Goal: Information Seeking & Learning: Learn about a topic

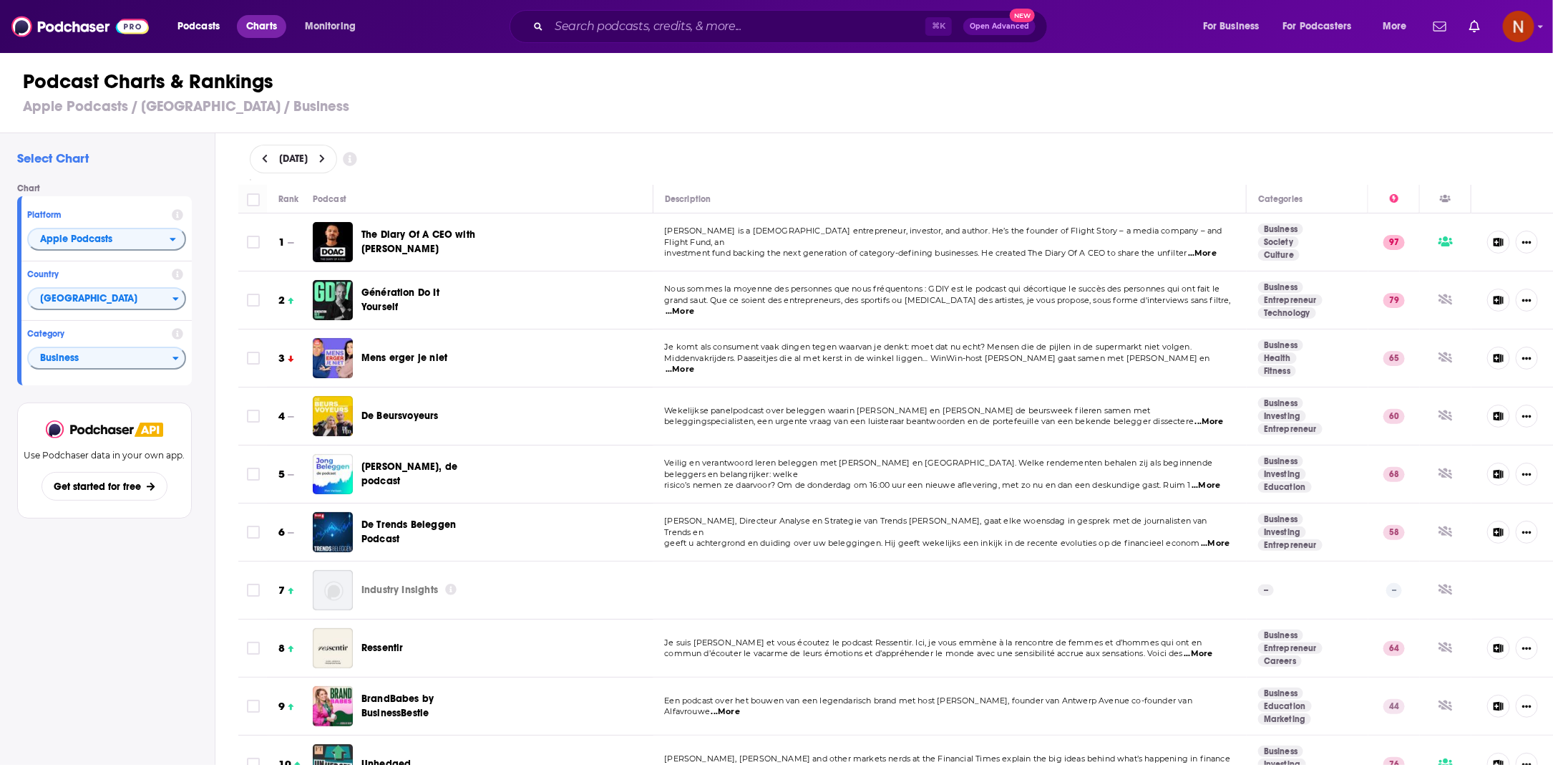
click at [277, 30] on span "Charts" at bounding box center [261, 26] width 31 height 20
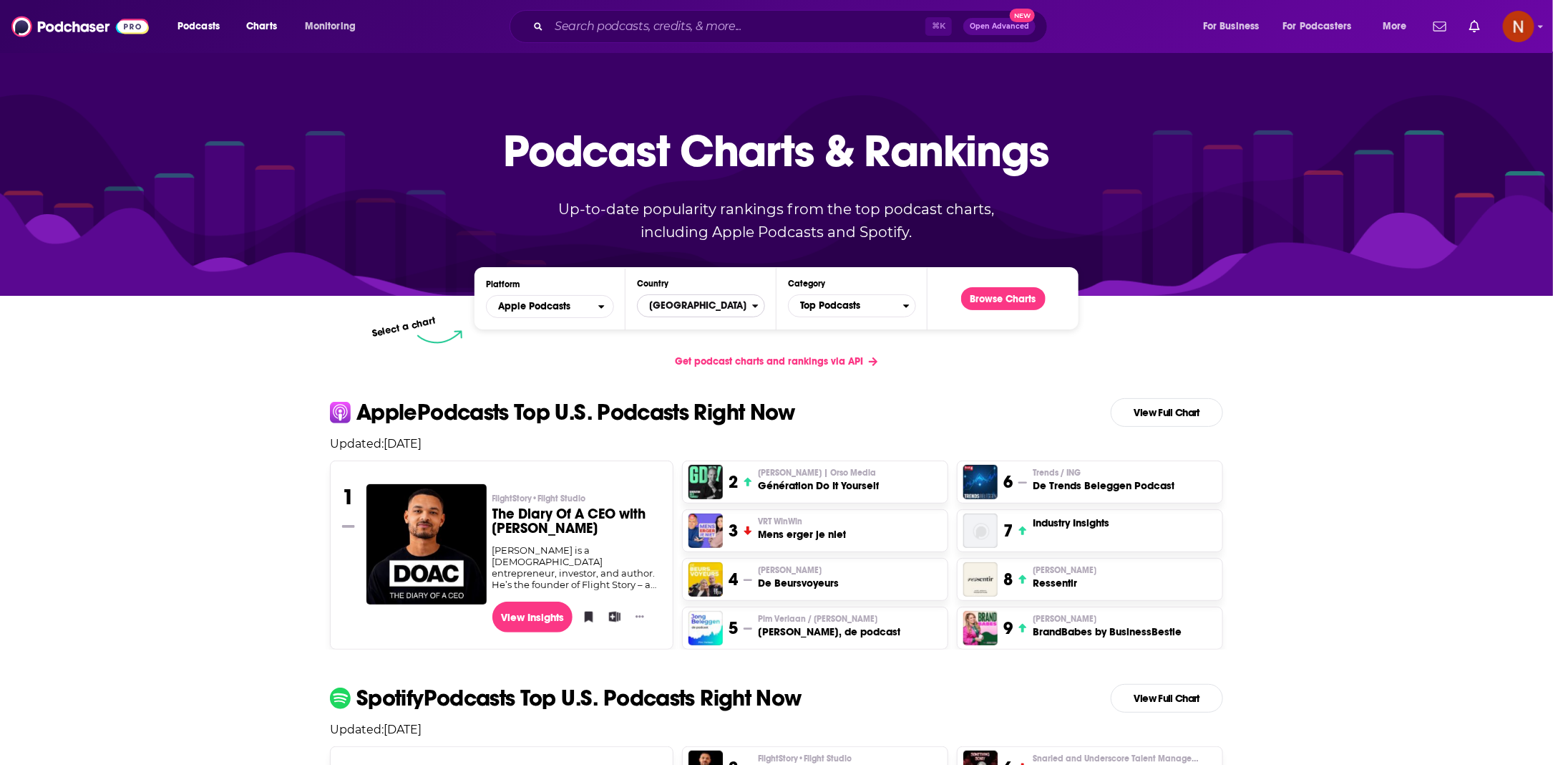
click at [718, 301] on span "[GEOGRAPHIC_DATA]" at bounding box center [695, 306] width 115 height 24
click at [702, 323] on input "Countries" at bounding box center [701, 328] width 115 height 19
type input "i"
type input "j"
type input "united"
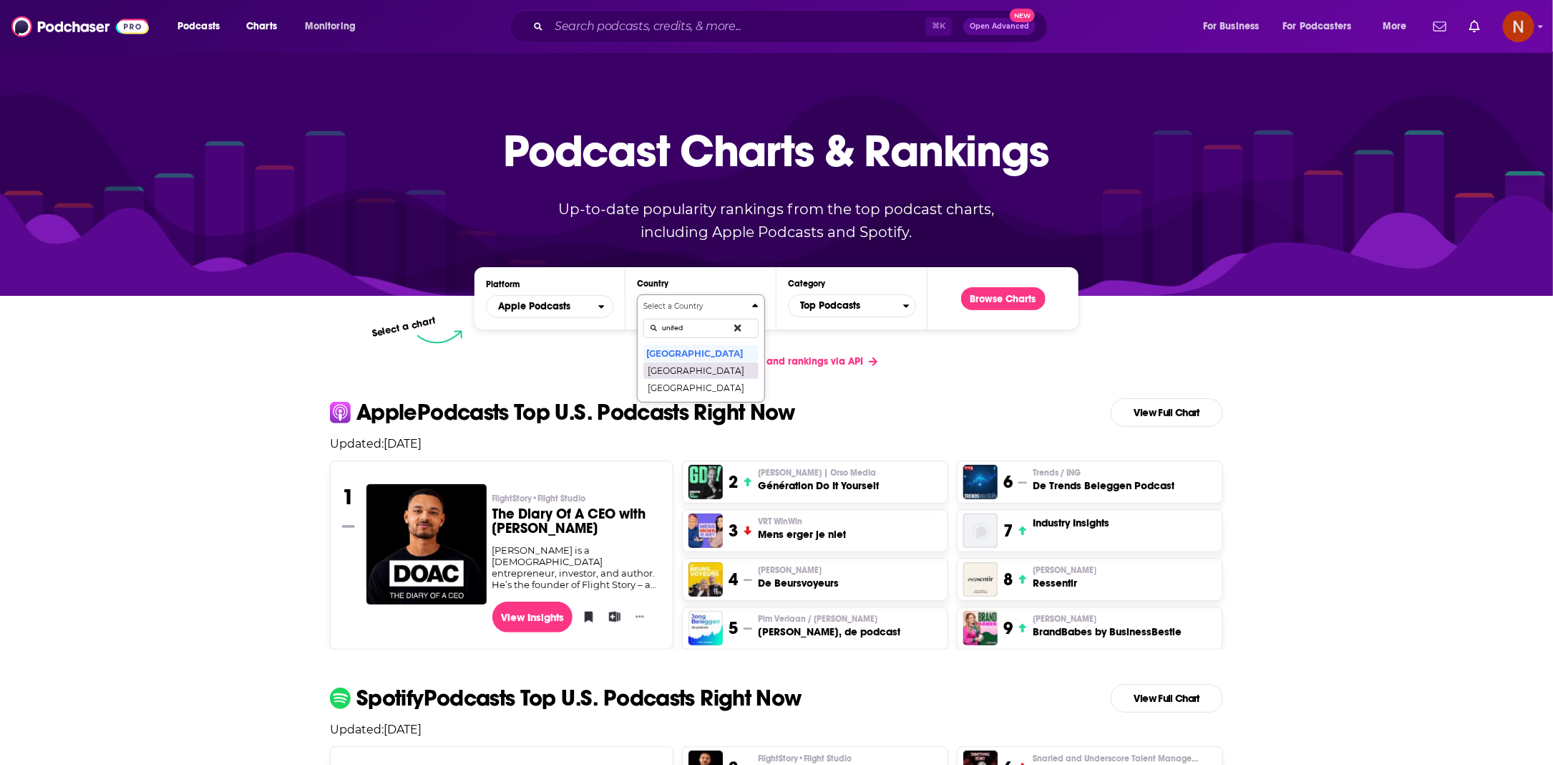
click at [718, 369] on button "[GEOGRAPHIC_DATA]" at bounding box center [701, 370] width 115 height 17
click at [855, 305] on span "Top Podcasts" at bounding box center [846, 306] width 115 height 24
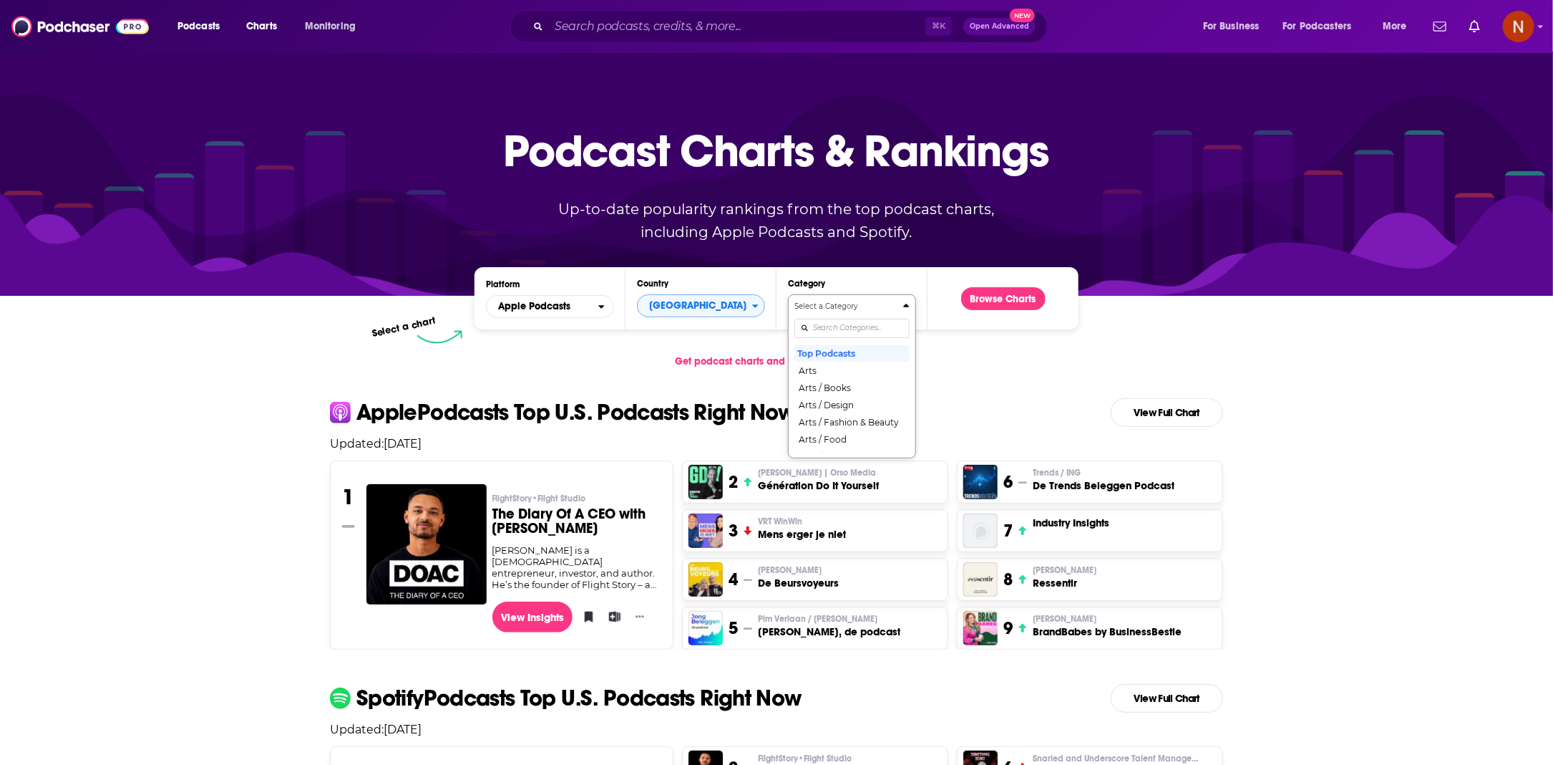
click at [833, 321] on input "Categories" at bounding box center [852, 328] width 115 height 19
type input "busines"
click at [845, 371] on button "Business" at bounding box center [852, 370] width 115 height 17
click at [996, 300] on button "Browse Charts" at bounding box center [1003, 298] width 84 height 23
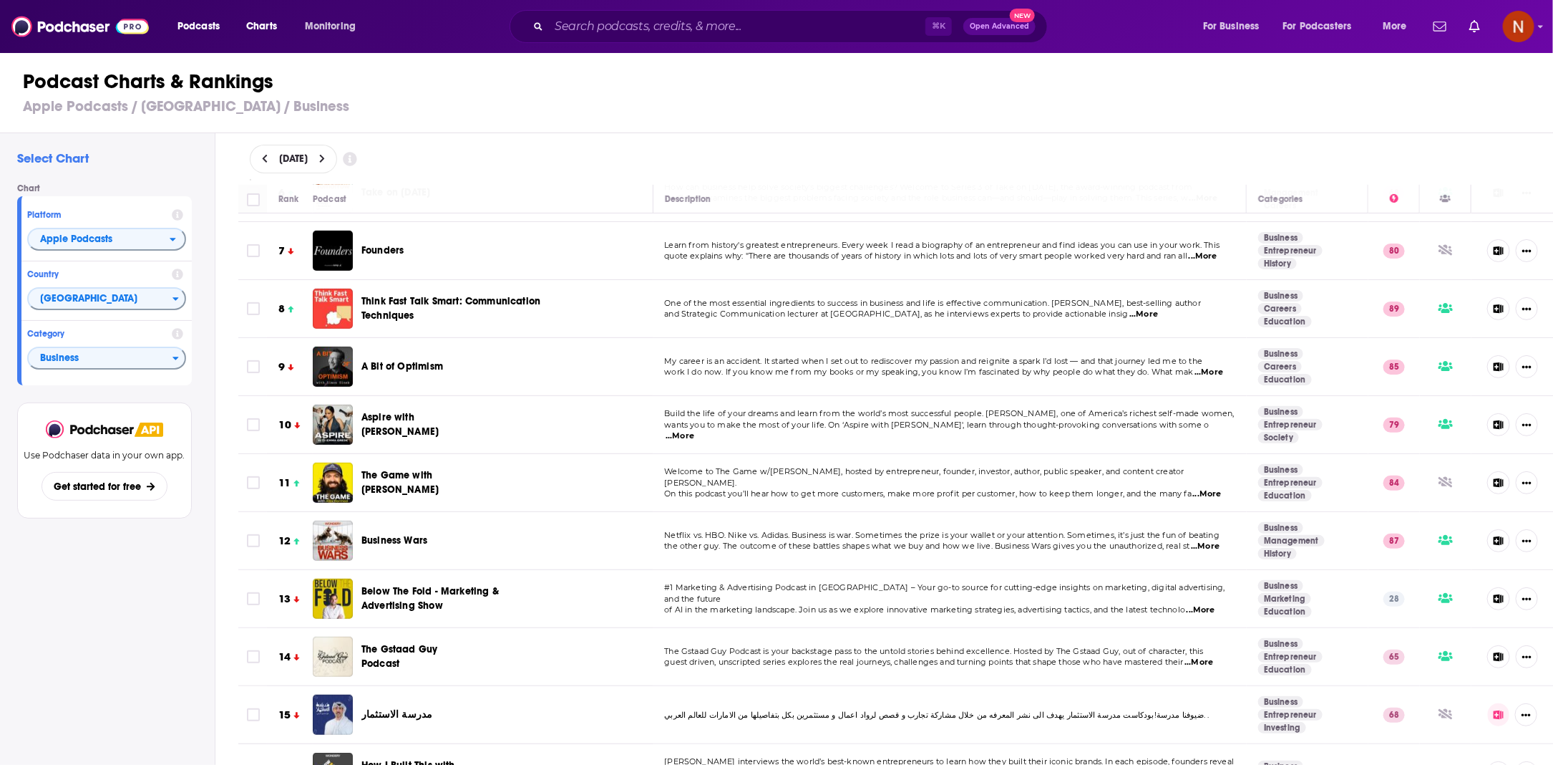
scroll to position [344, 0]
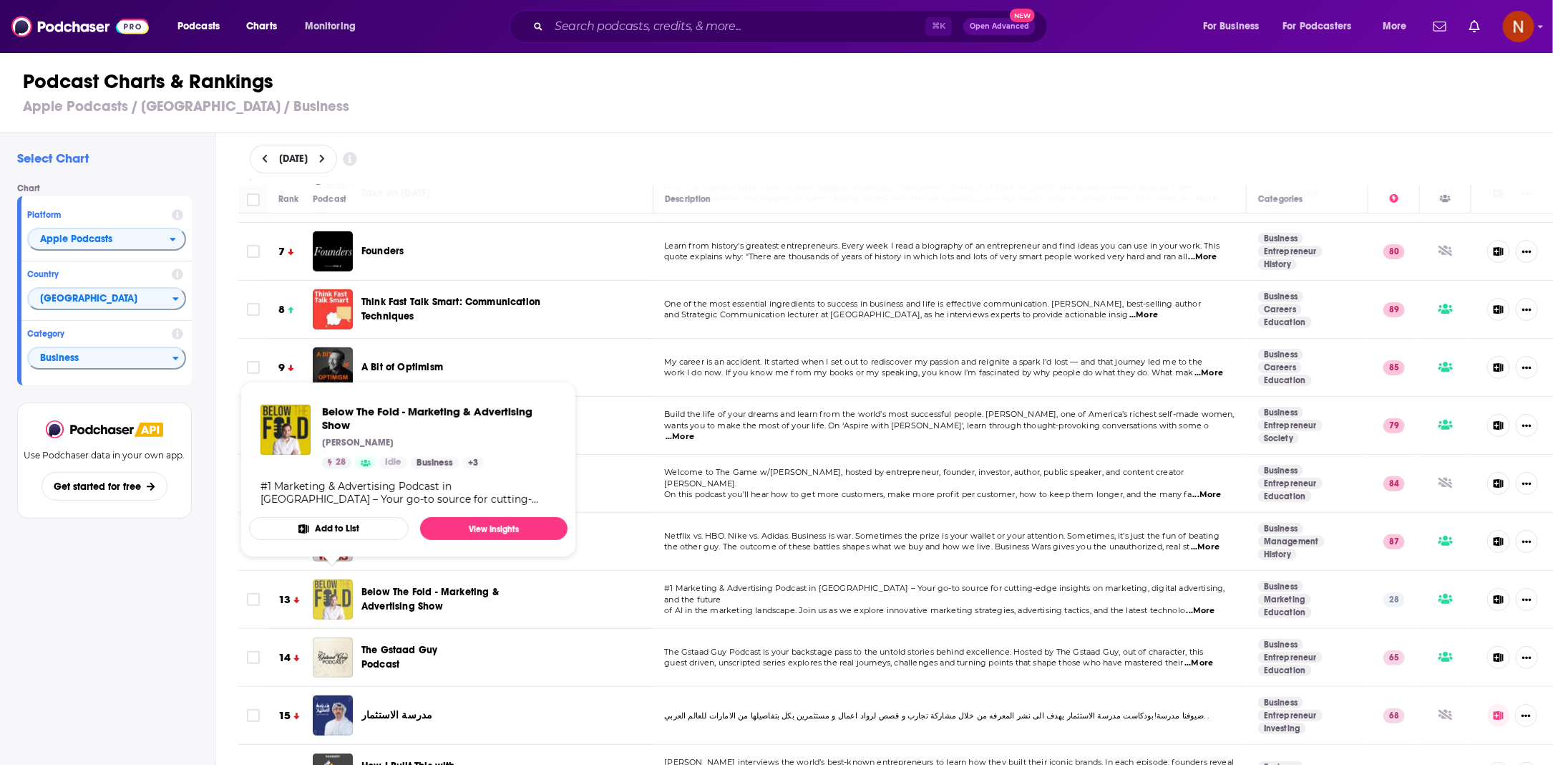
click at [339, 590] on img "Below The Fold - Marketing & Advertising Show" at bounding box center [333, 599] width 40 height 40
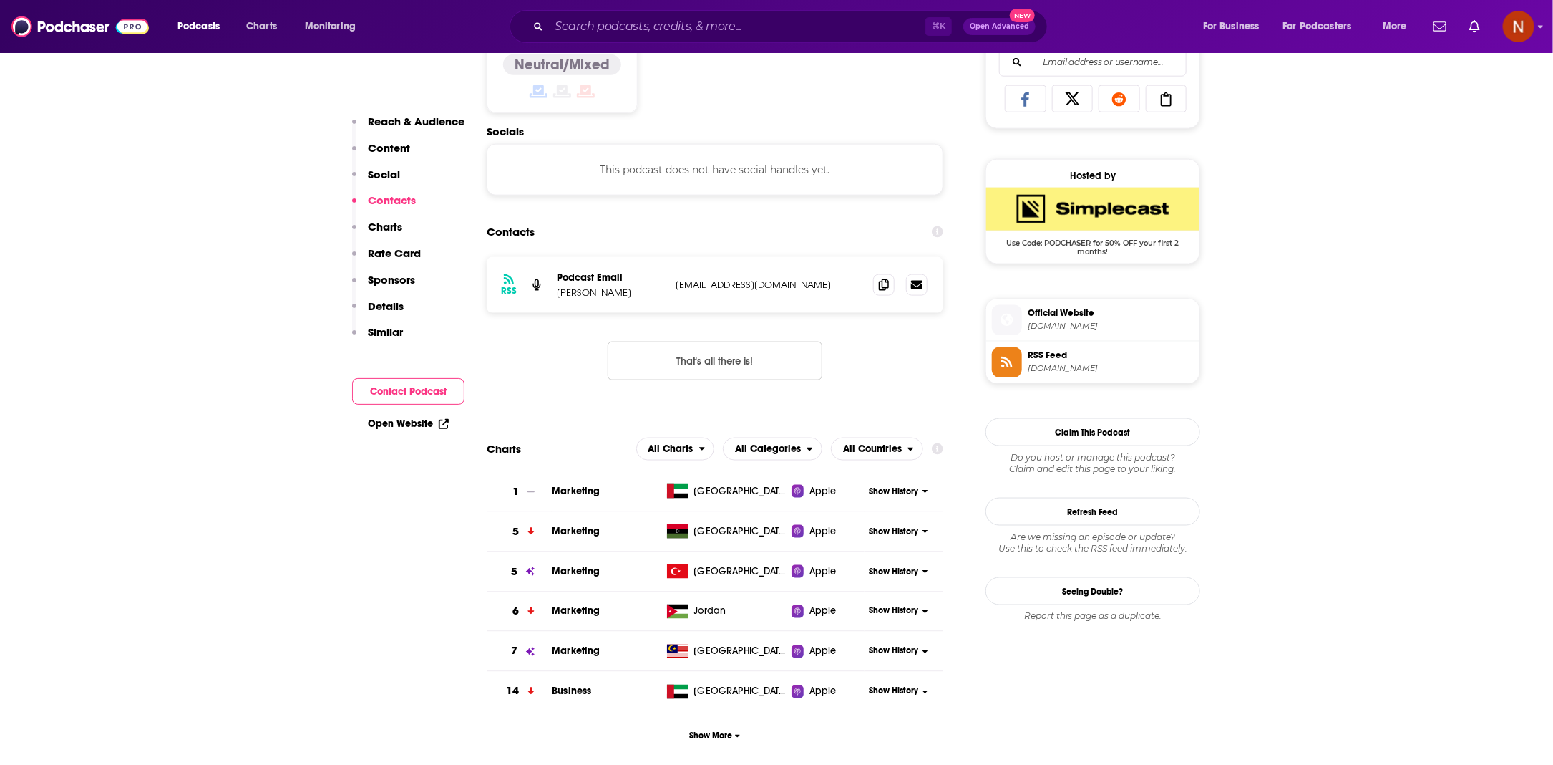
scroll to position [943, 0]
click at [717, 731] on span "Show More" at bounding box center [715, 734] width 51 height 10
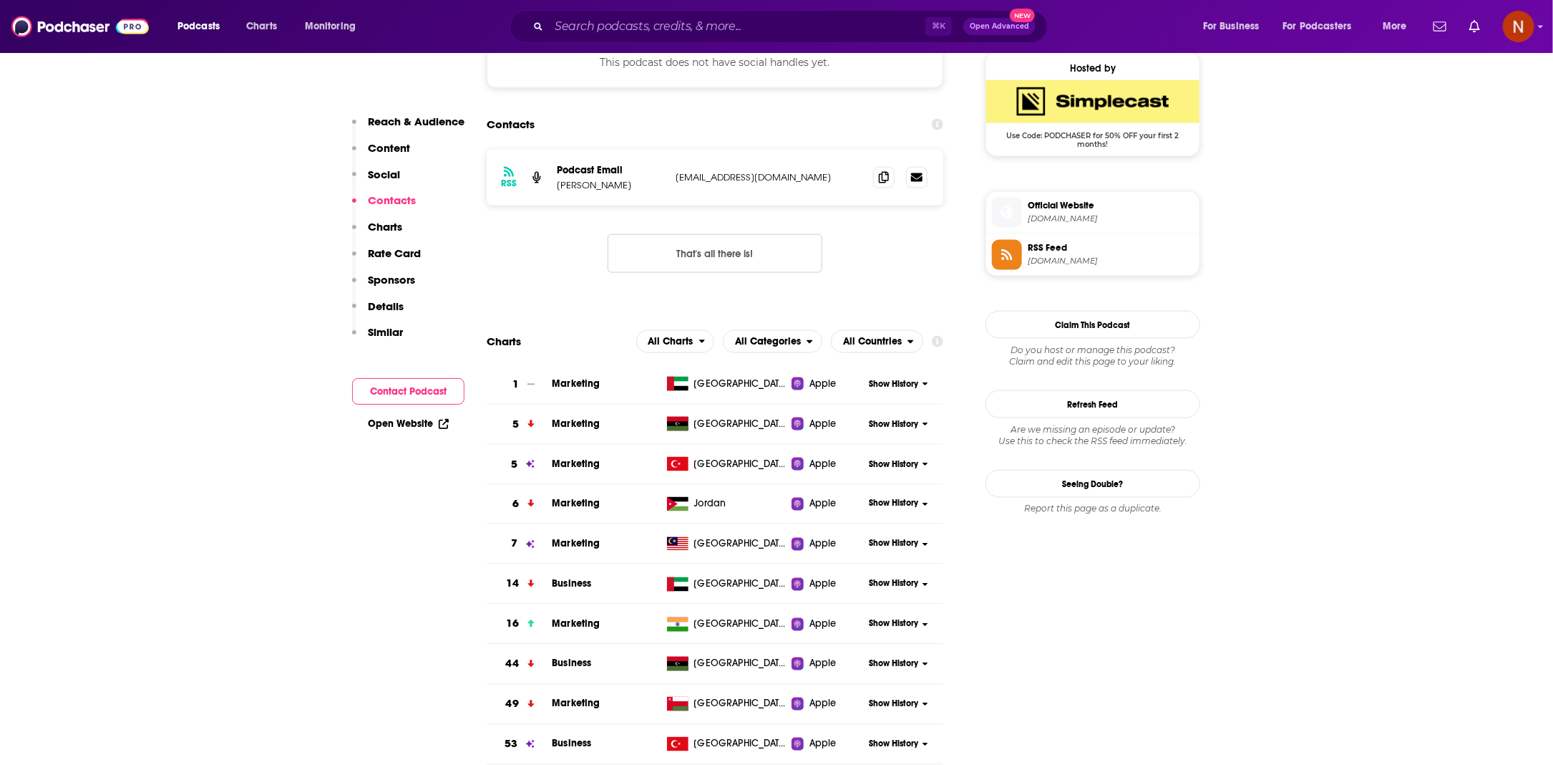
scroll to position [1055, 0]
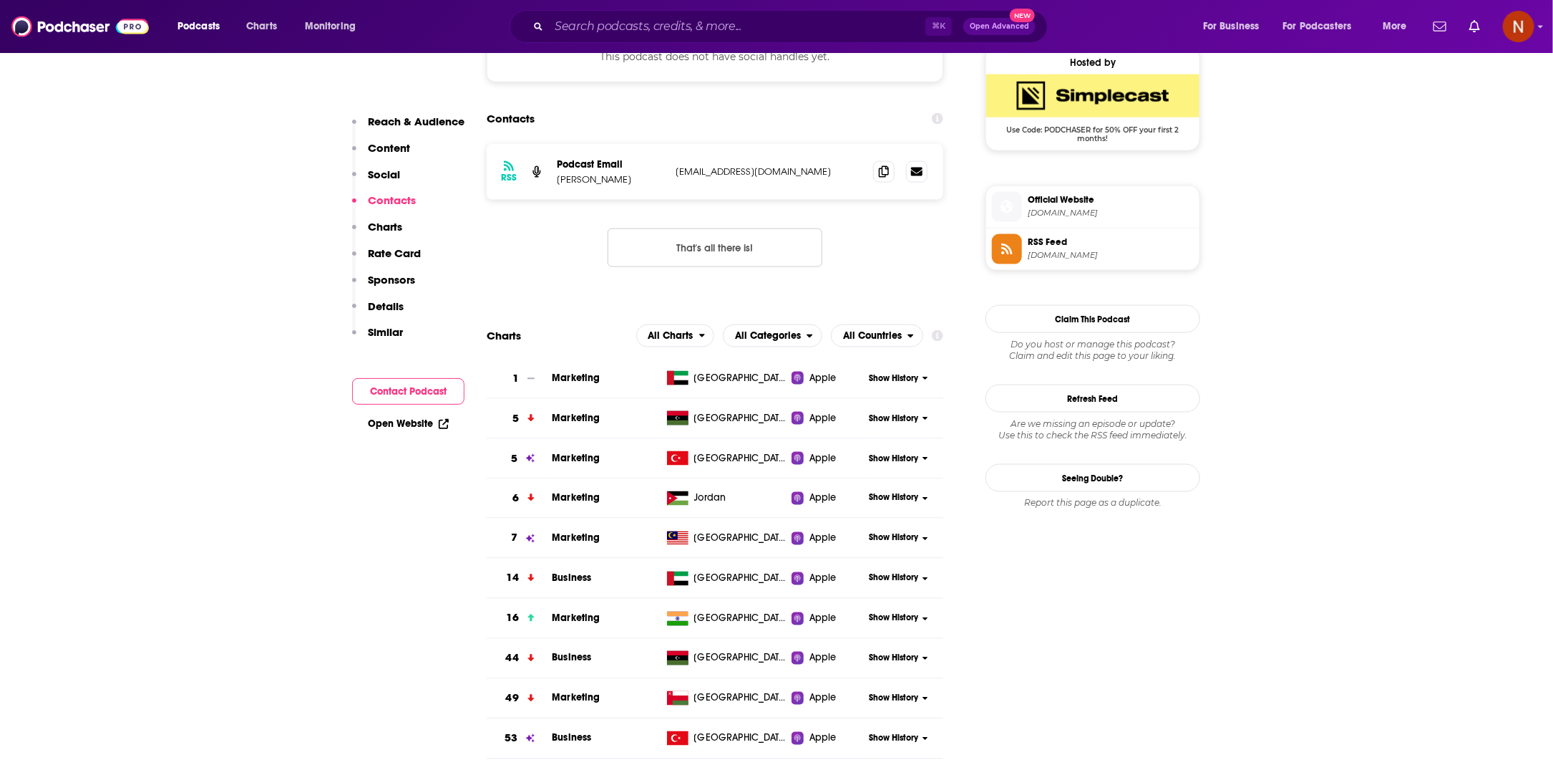
click at [886, 576] on span "Show History" at bounding box center [893, 578] width 49 height 12
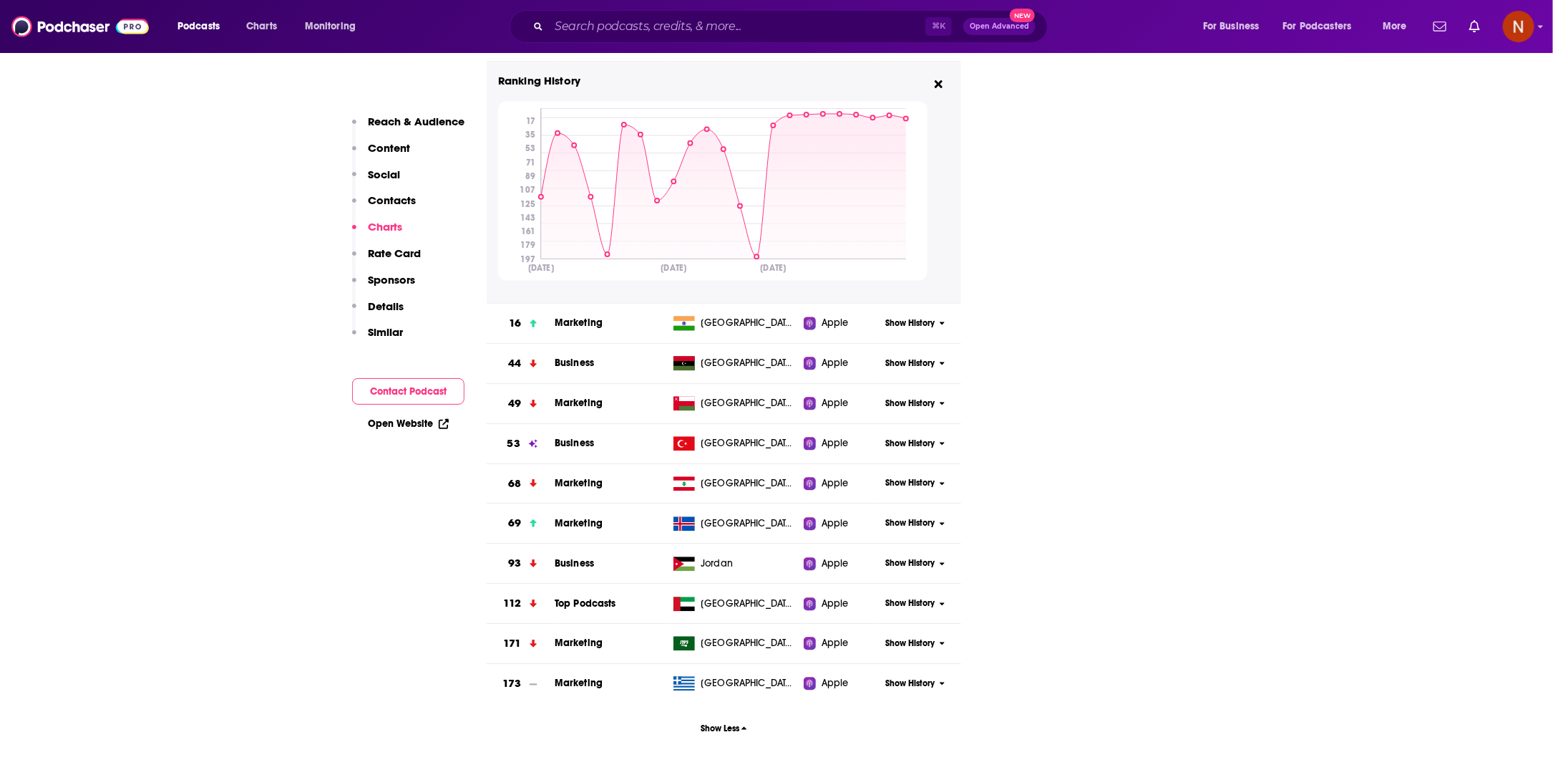
scroll to position [1594, 0]
click at [587, 600] on span "Top Podcasts" at bounding box center [586, 601] width 62 height 12
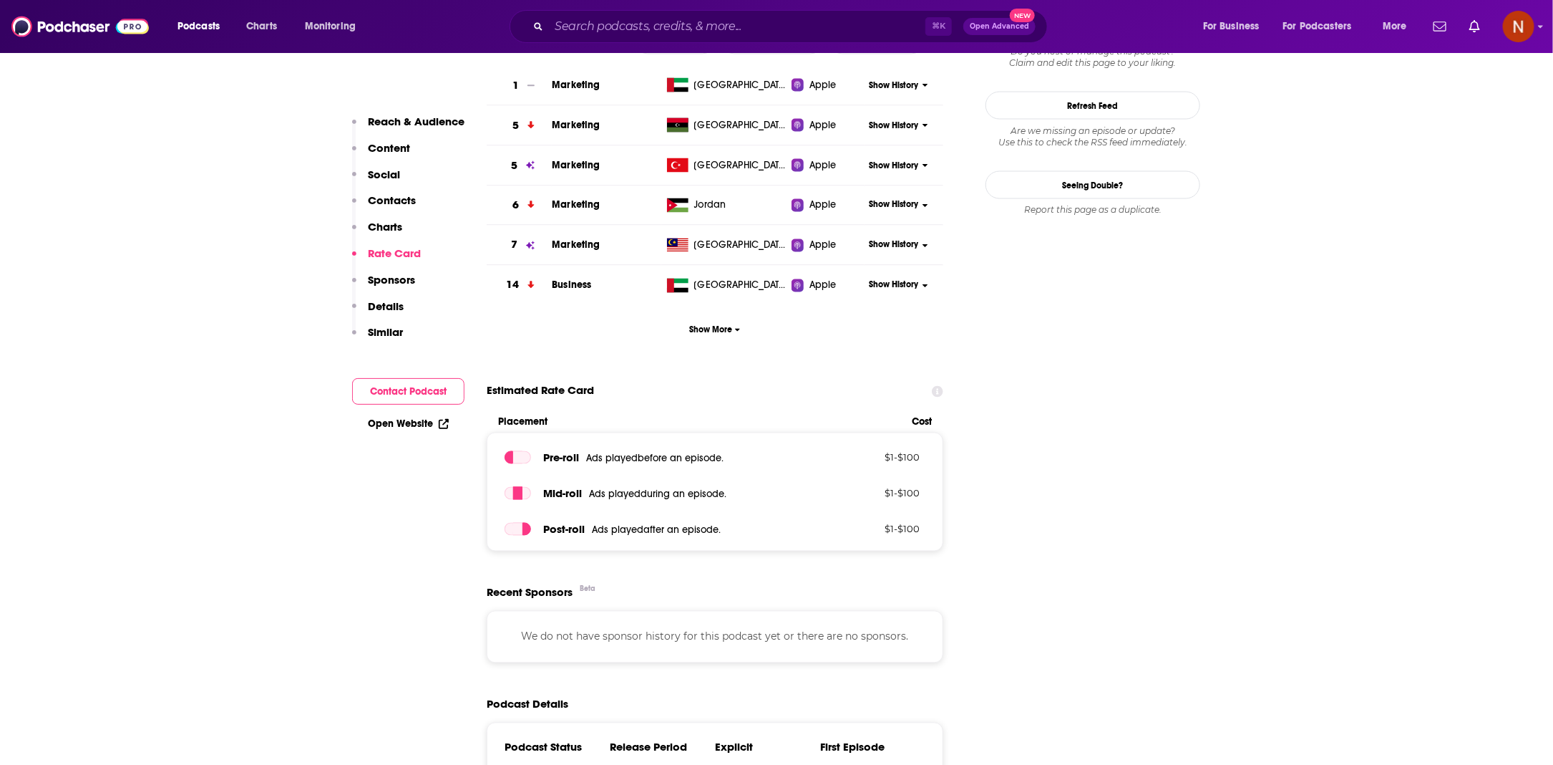
scroll to position [1286, 0]
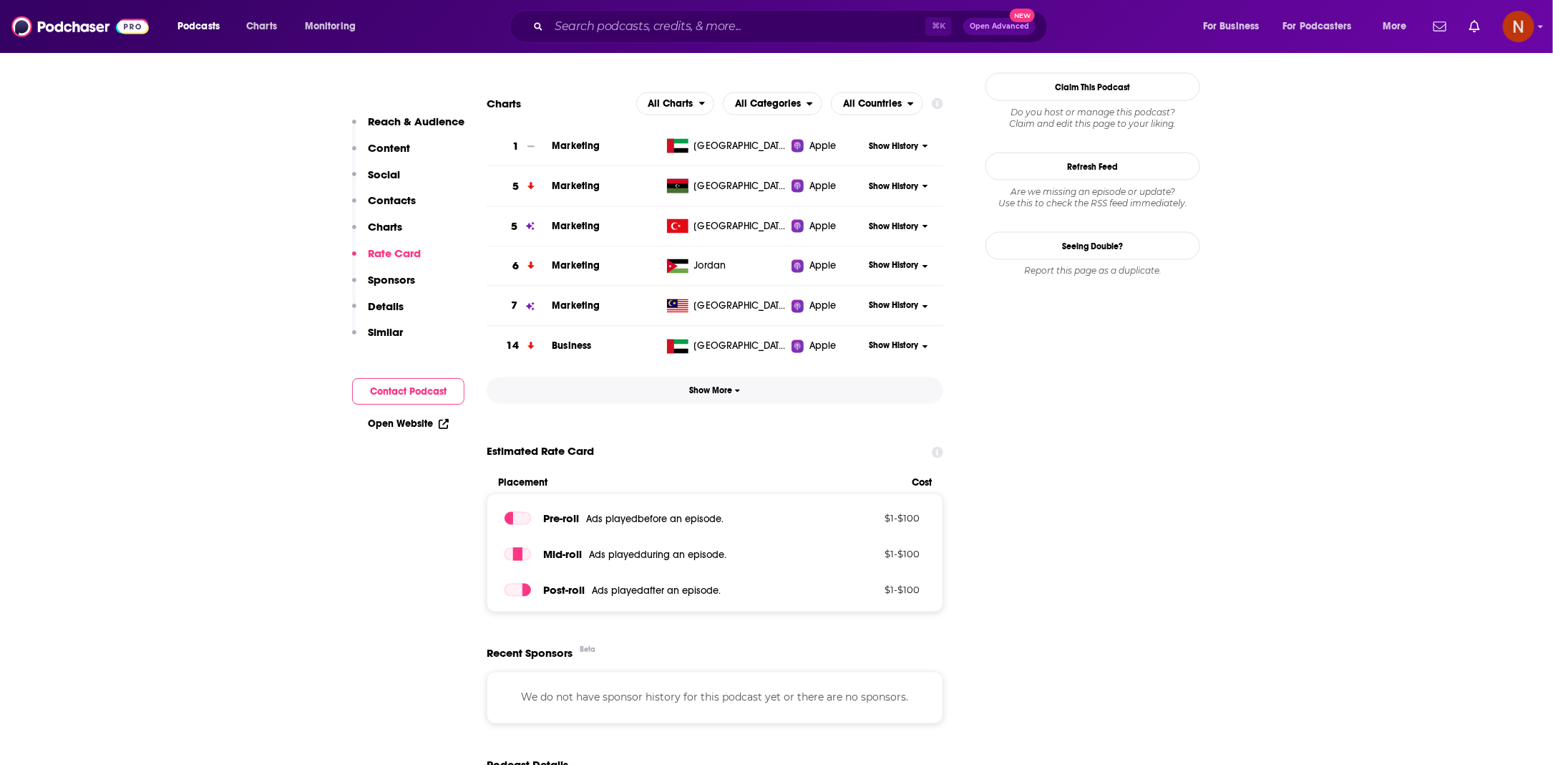
click at [711, 392] on span "Show More" at bounding box center [715, 391] width 51 height 10
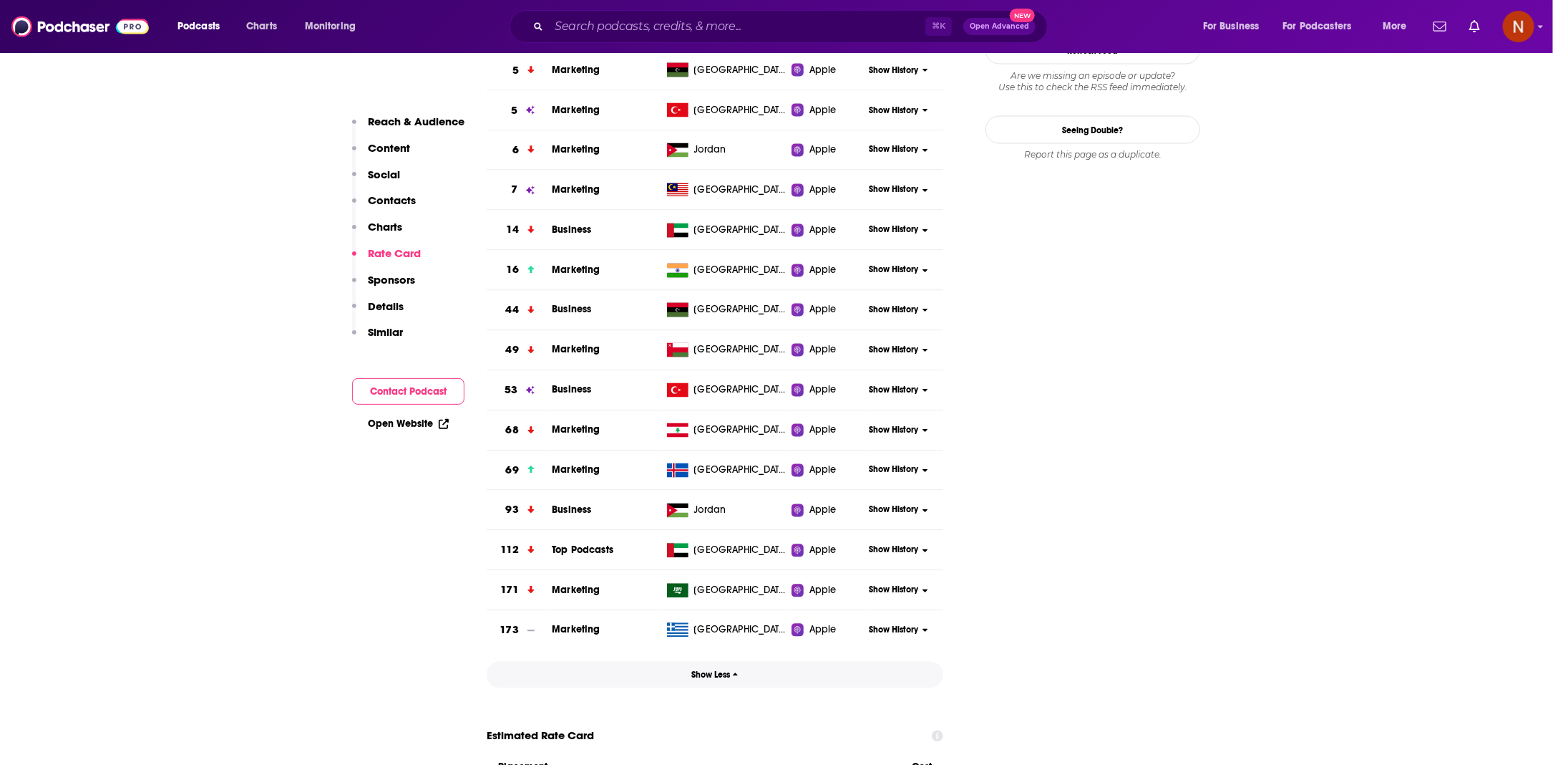
scroll to position [1409, 0]
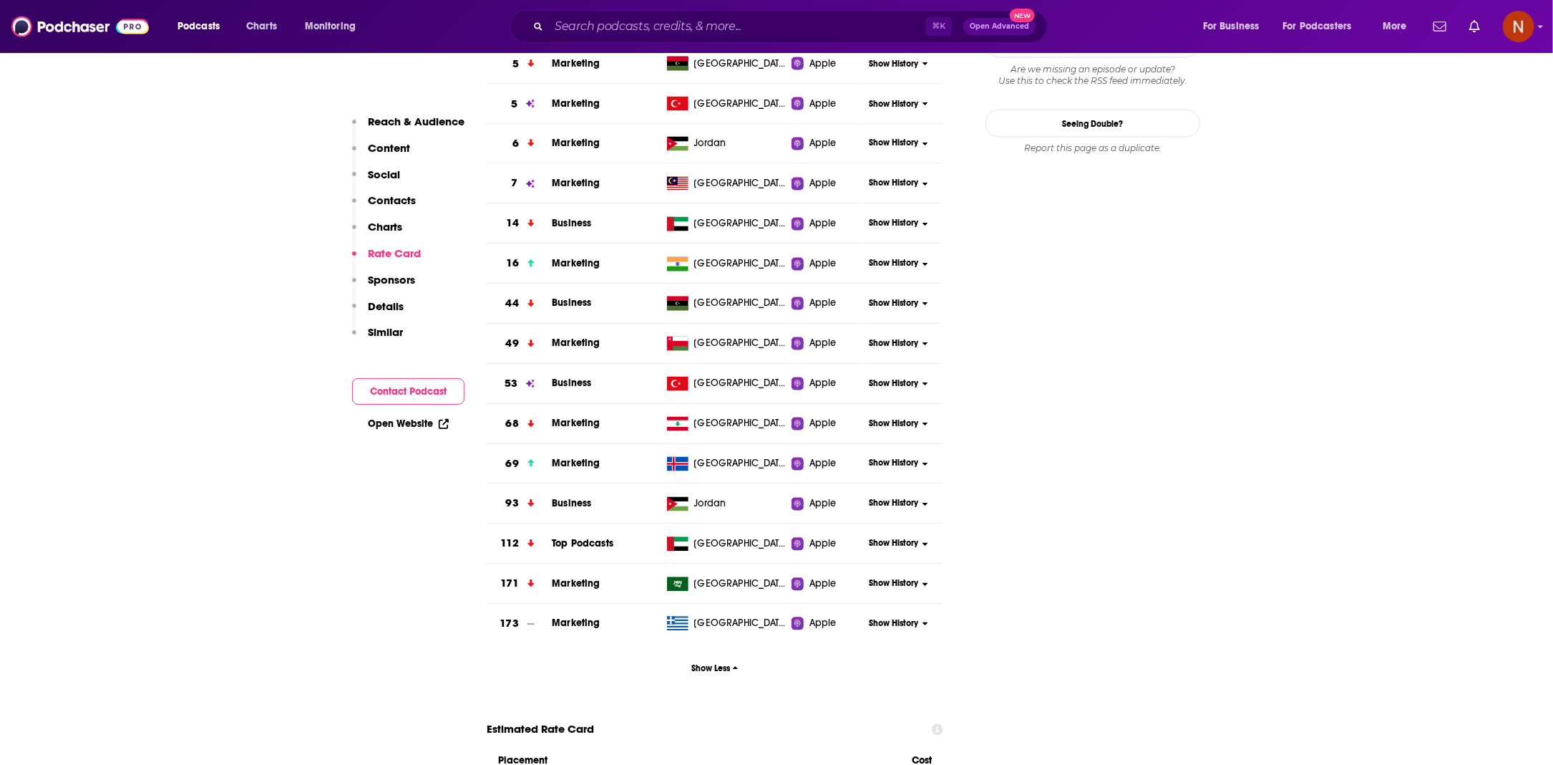
click at [883, 540] on span "Show History" at bounding box center [893, 544] width 49 height 12
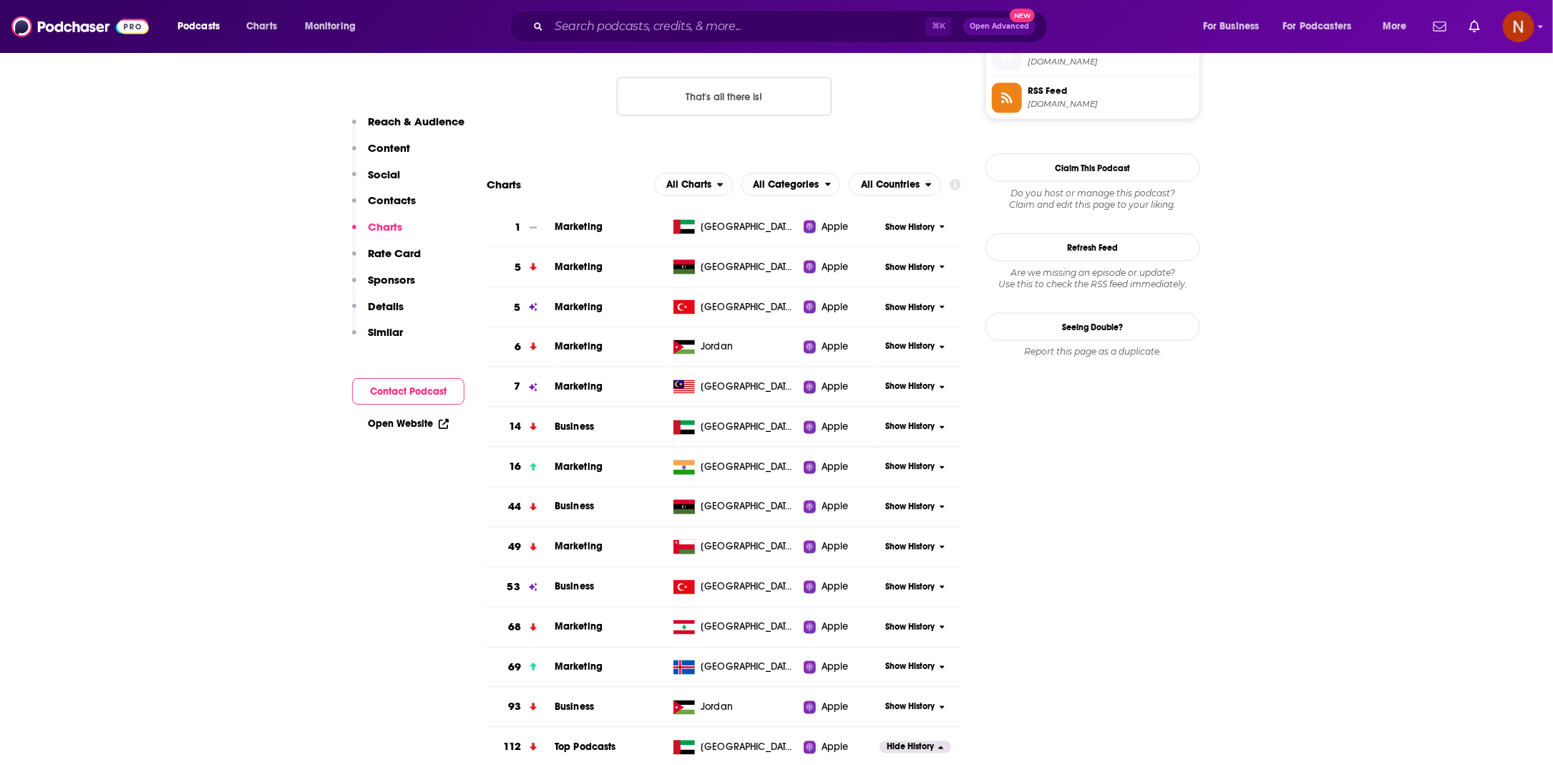
scroll to position [1198, 0]
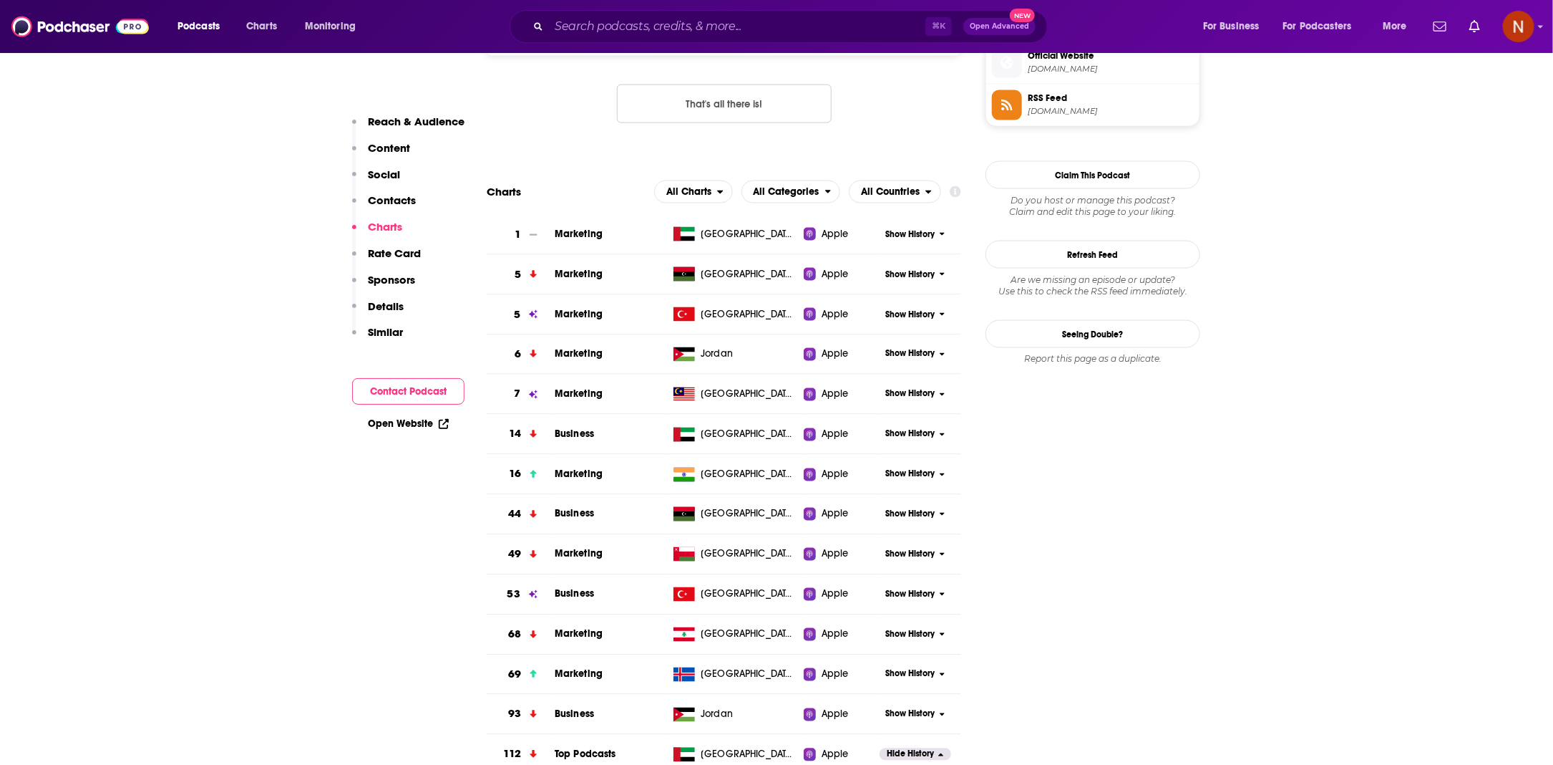
click at [916, 312] on span "Show History" at bounding box center [910, 315] width 49 height 12
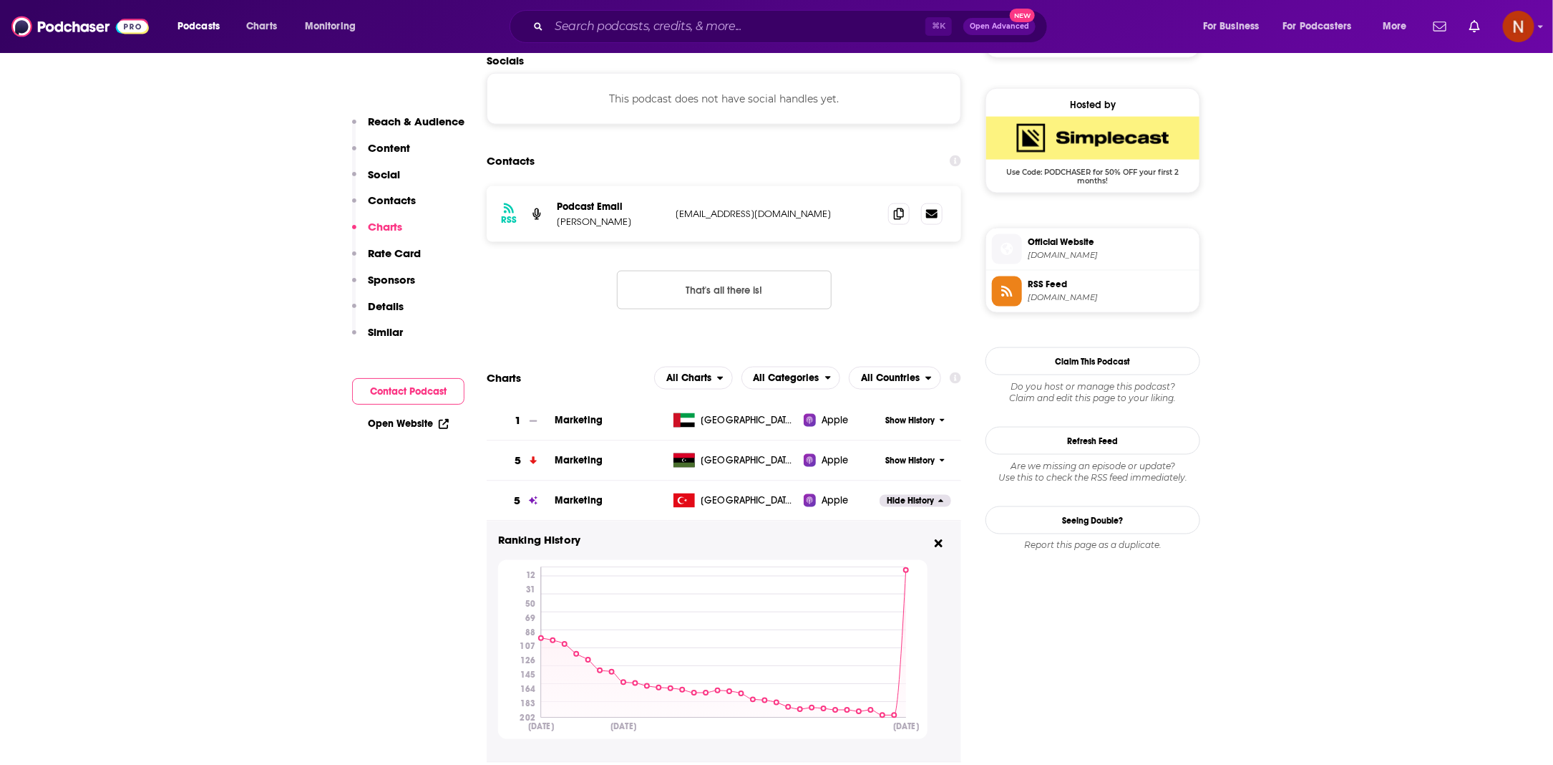
scroll to position [1009, 0]
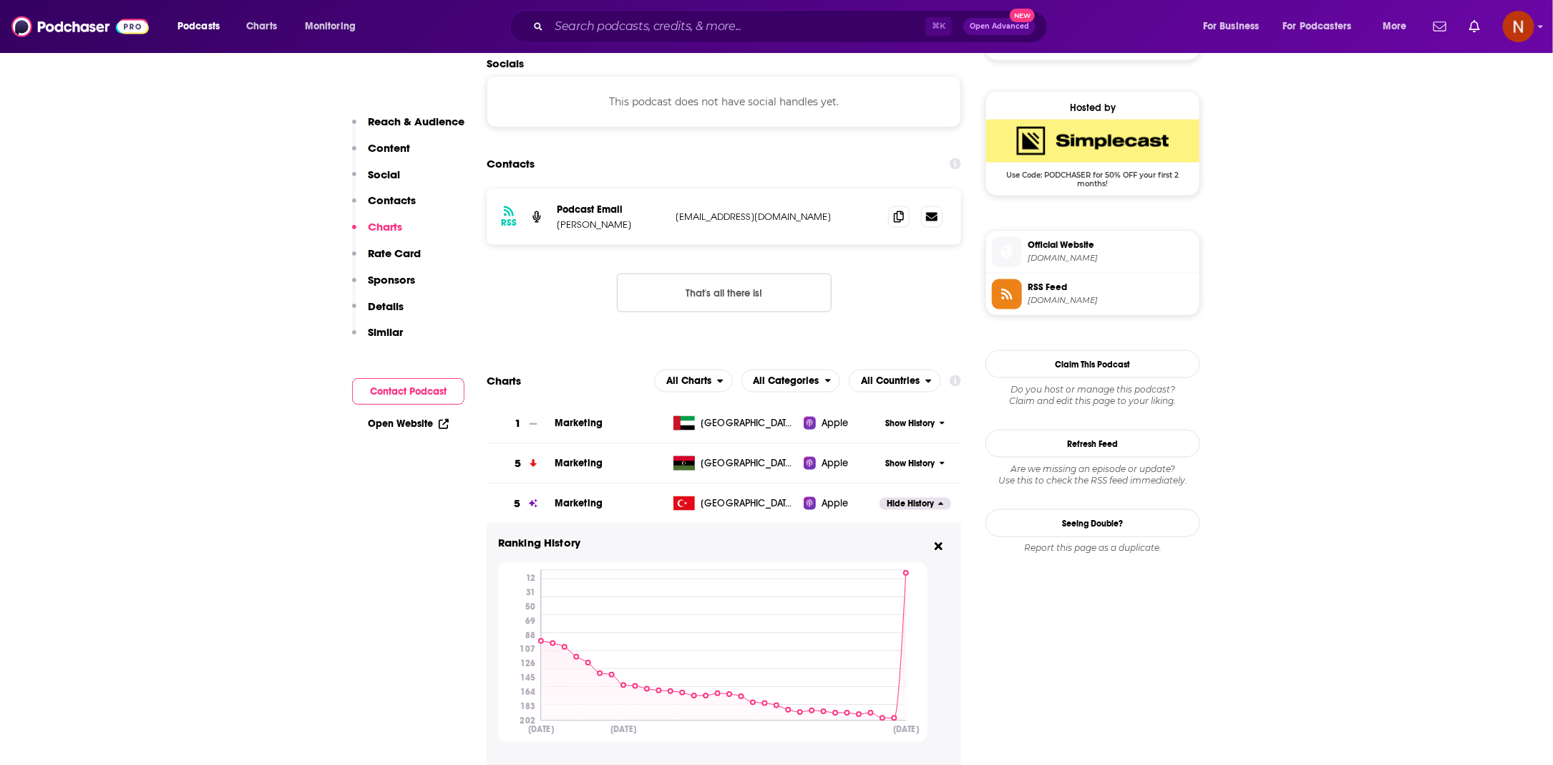
click at [924, 422] on span "Show History" at bounding box center [910, 423] width 49 height 12
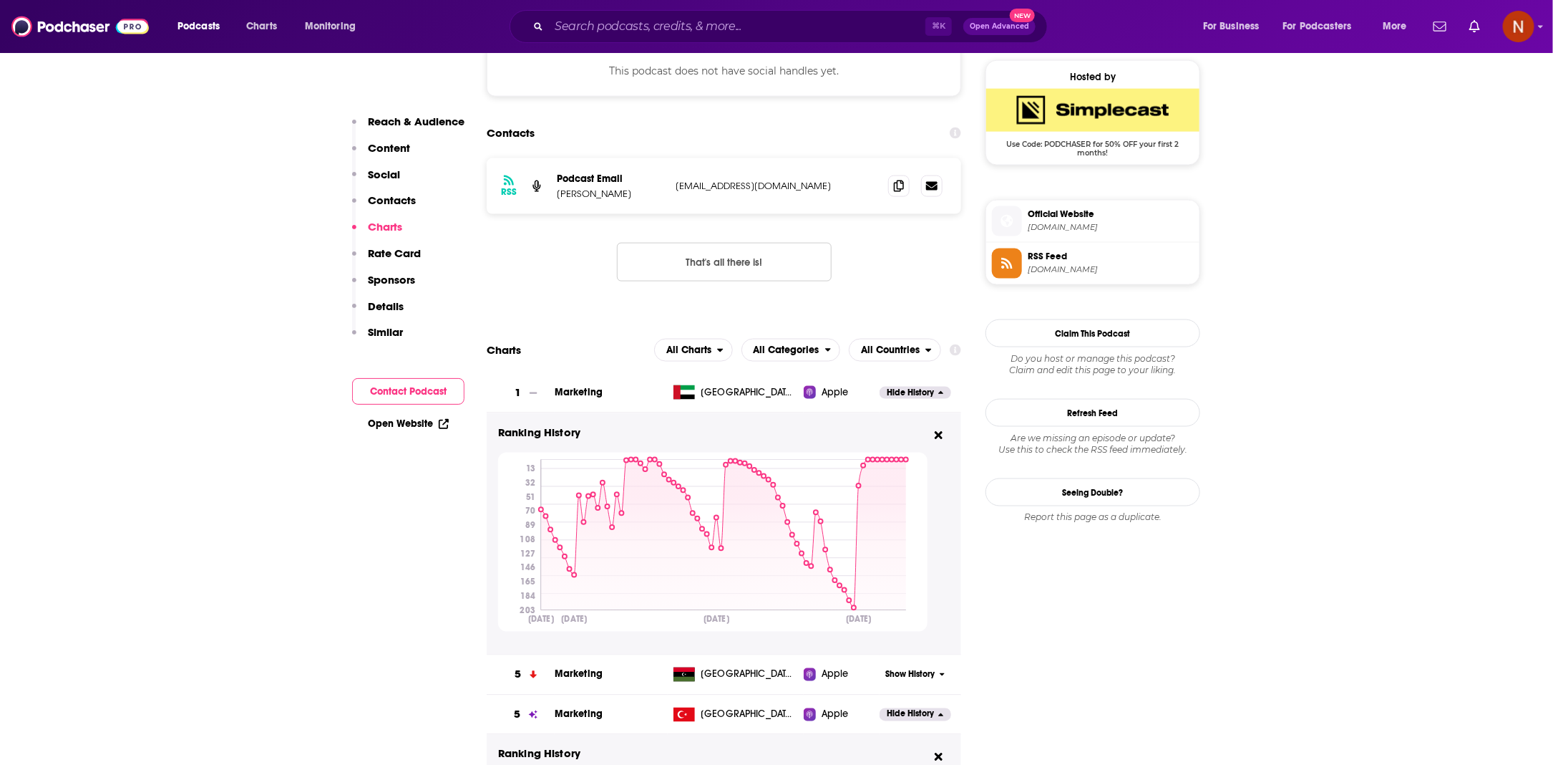
scroll to position [1044, 0]
